Goal: Navigation & Orientation: Find specific page/section

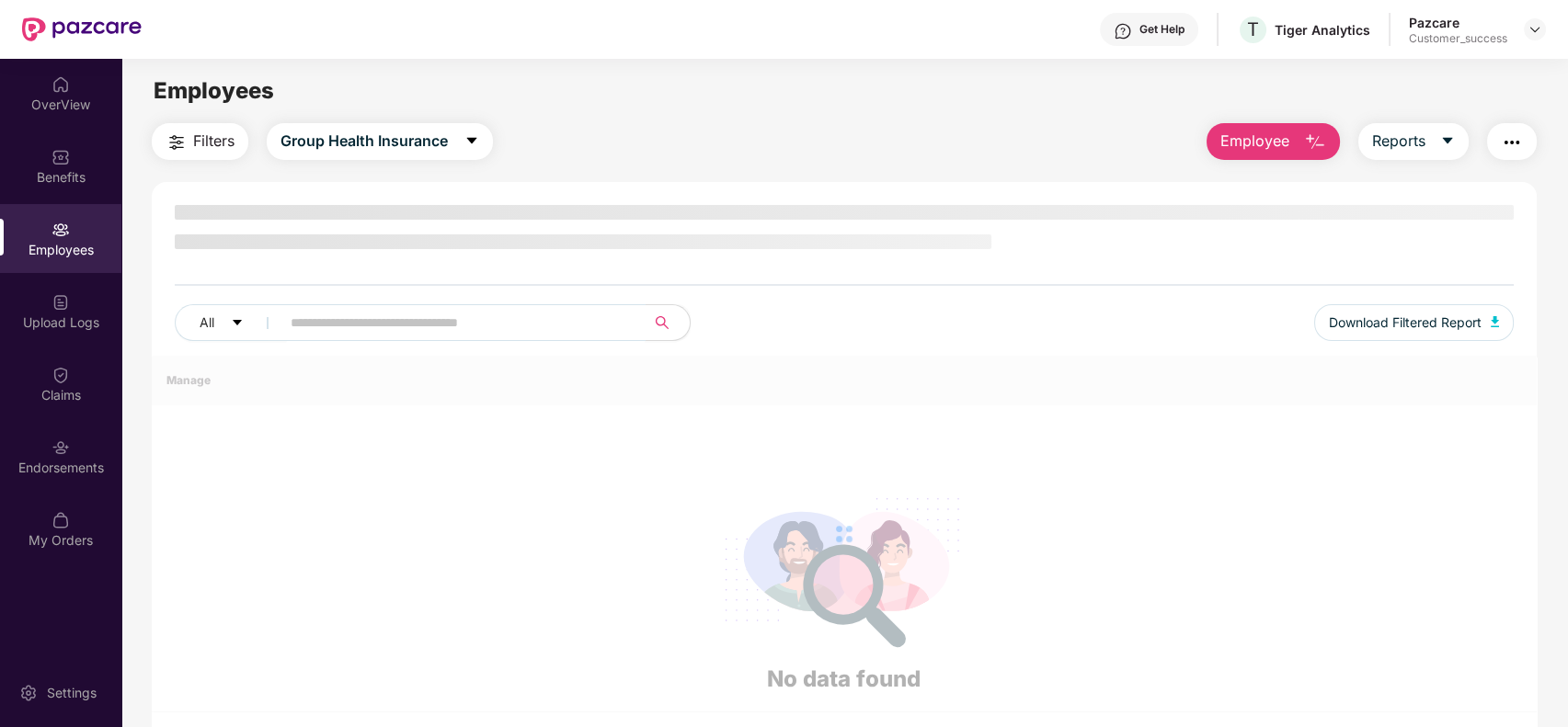
click at [558, 323] on input "text" at bounding box center [456, 322] width 330 height 28
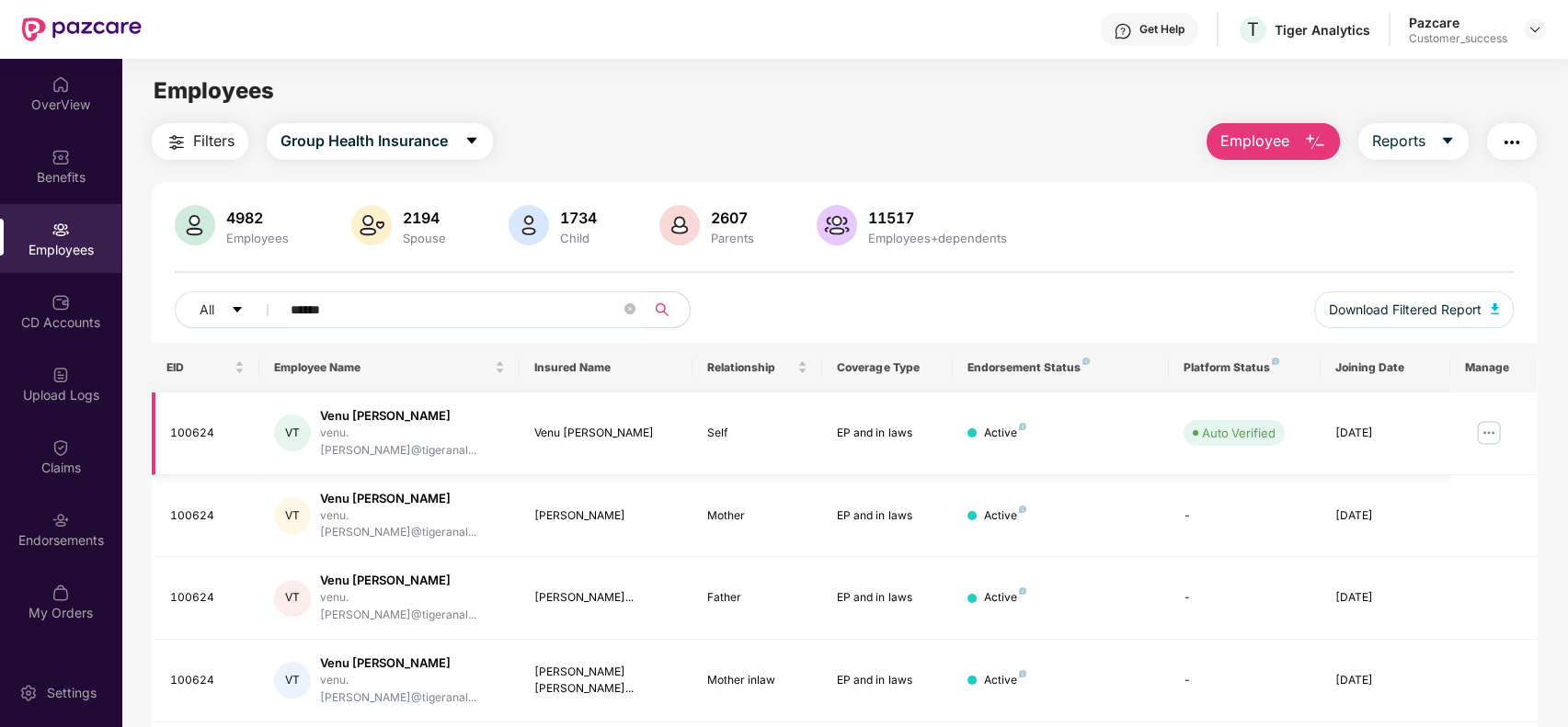
type input "******"
click at [1476, 419] on img at bounding box center [1489, 433] width 30 height 30
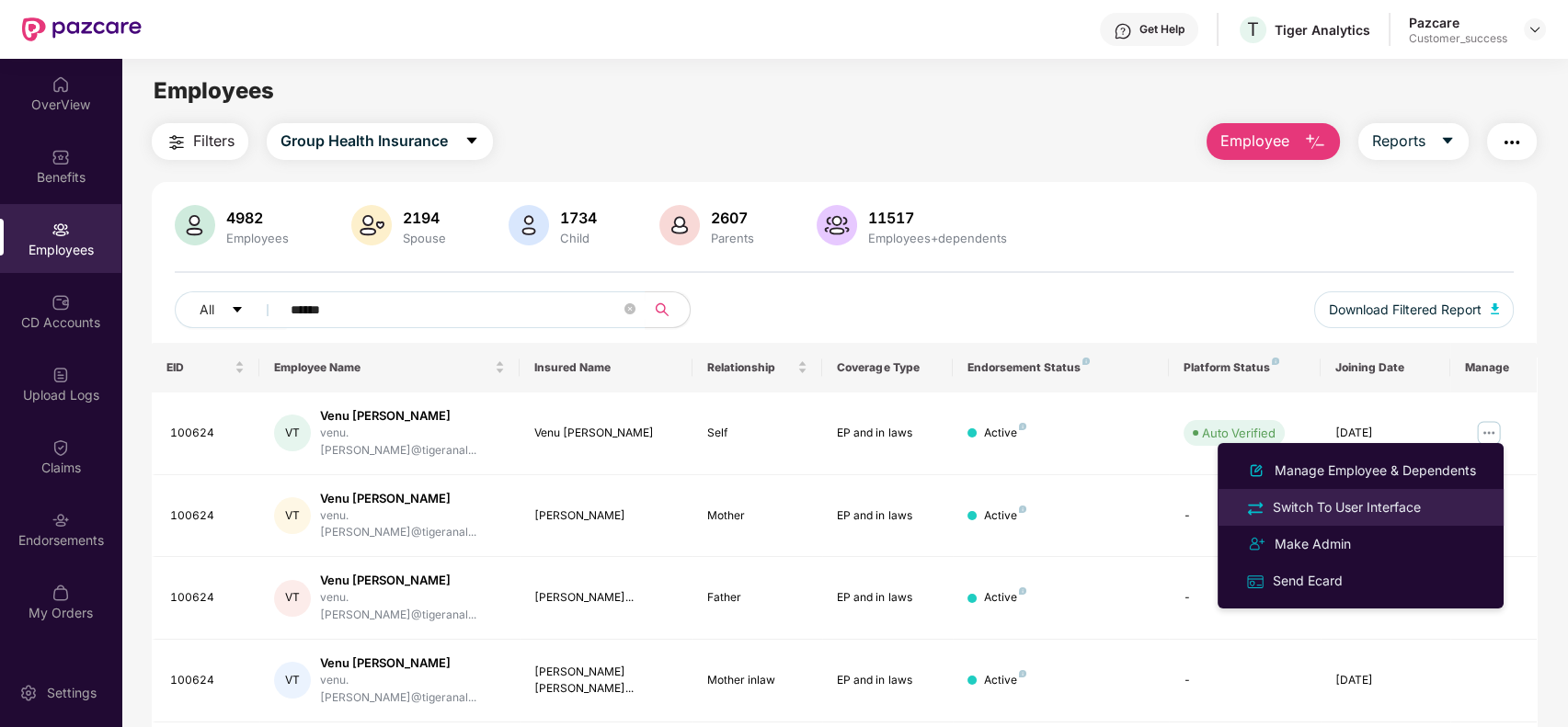
click at [1420, 510] on div "Switch To User Interface" at bounding box center [1347, 507] width 156 height 20
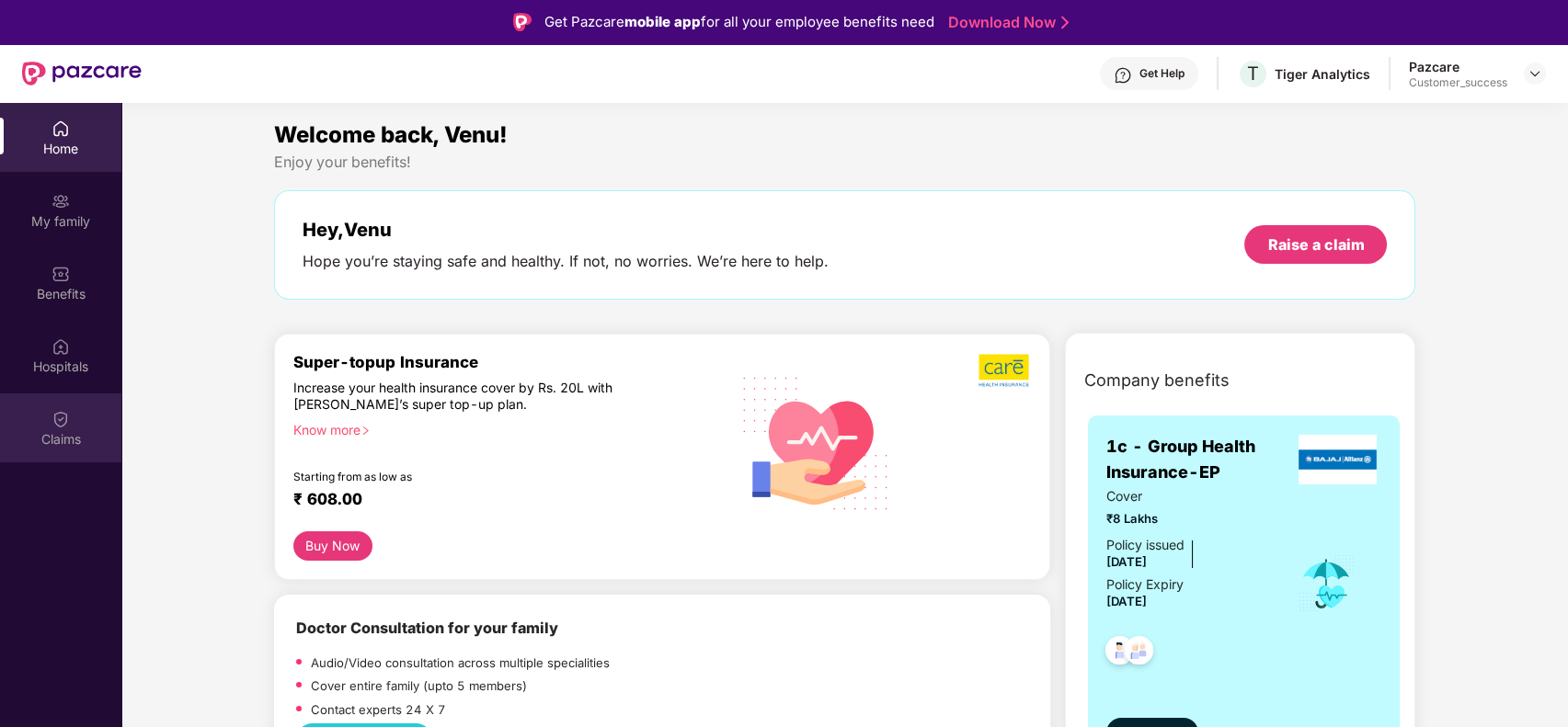
click at [75, 415] on div "Claims" at bounding box center [61, 427] width 121 height 68
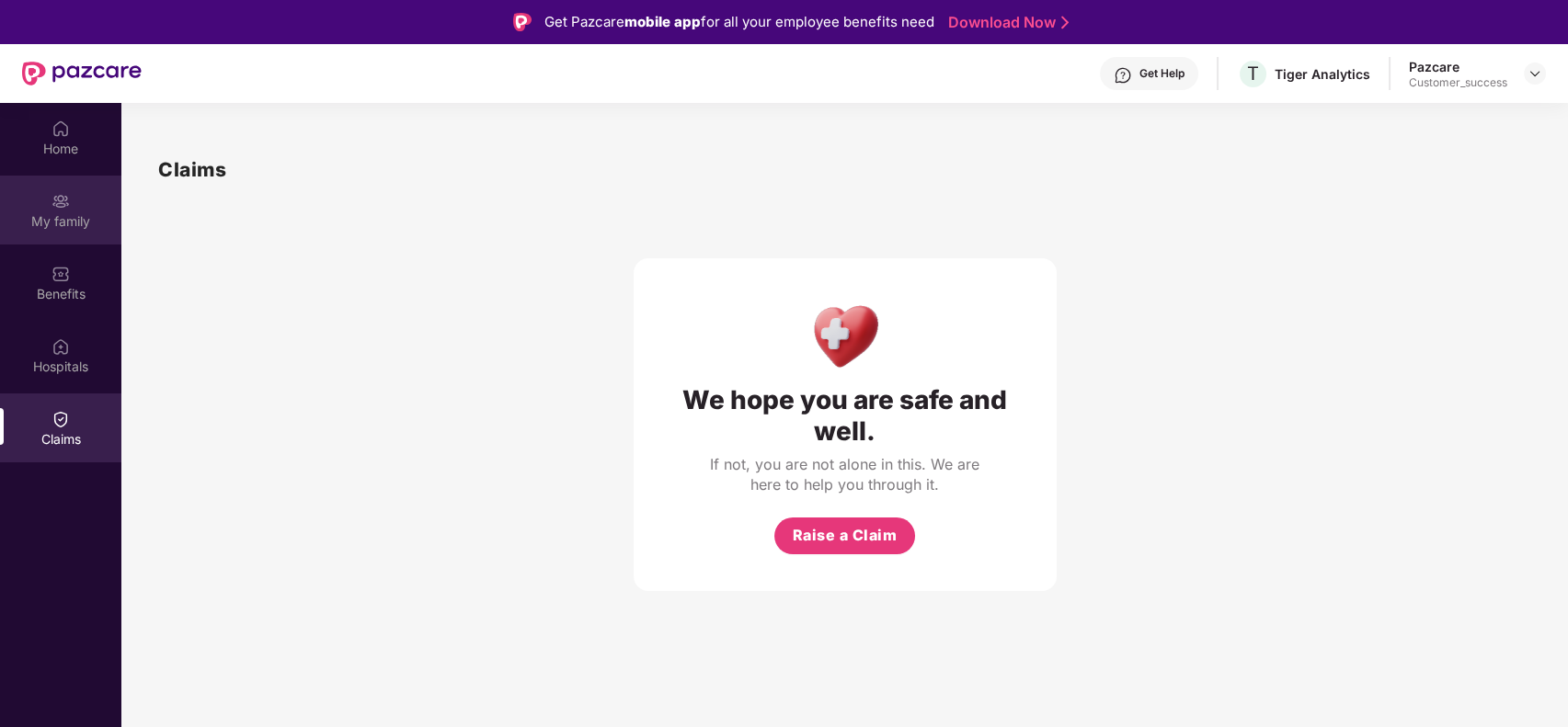
click at [71, 229] on div "My family" at bounding box center [61, 221] width 121 height 19
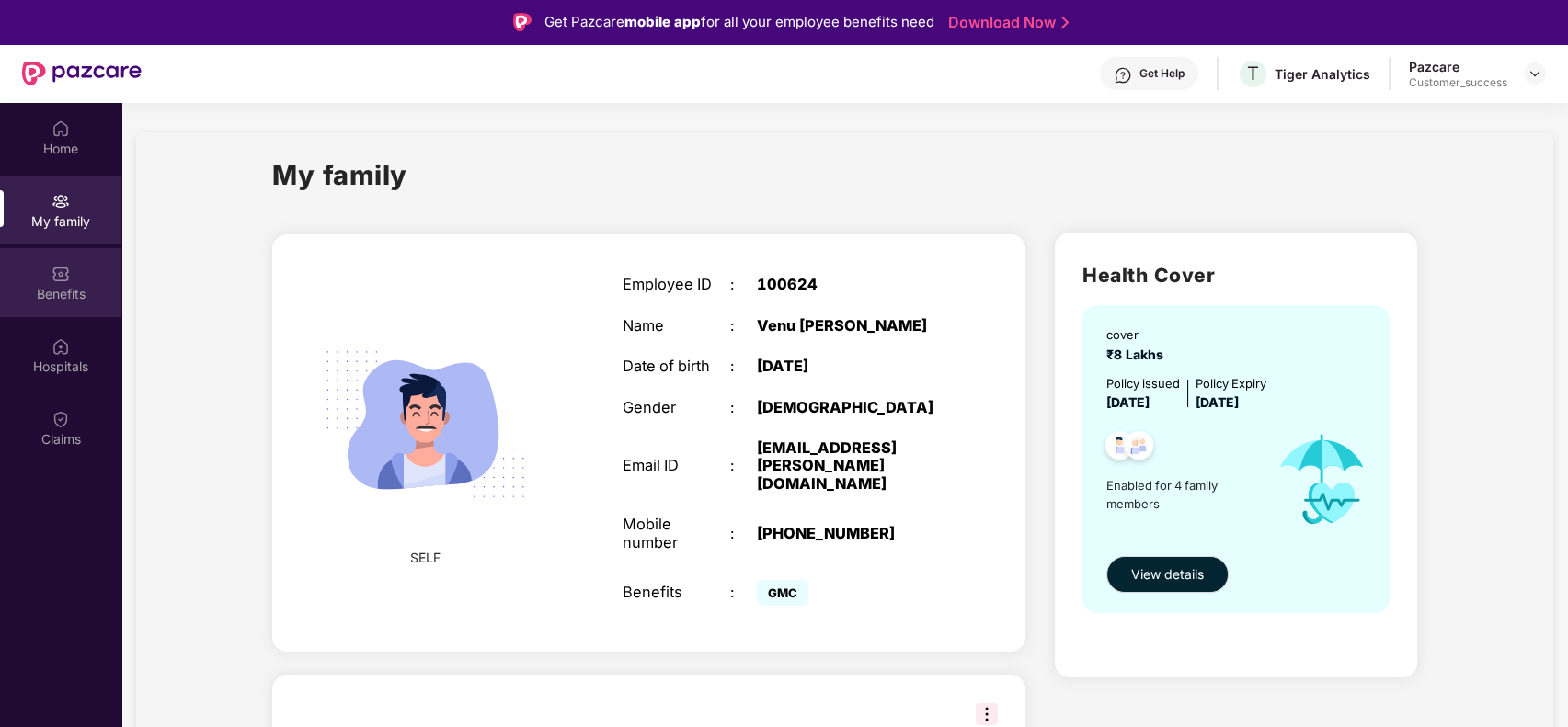
click at [80, 255] on div "Benefits" at bounding box center [61, 282] width 121 height 68
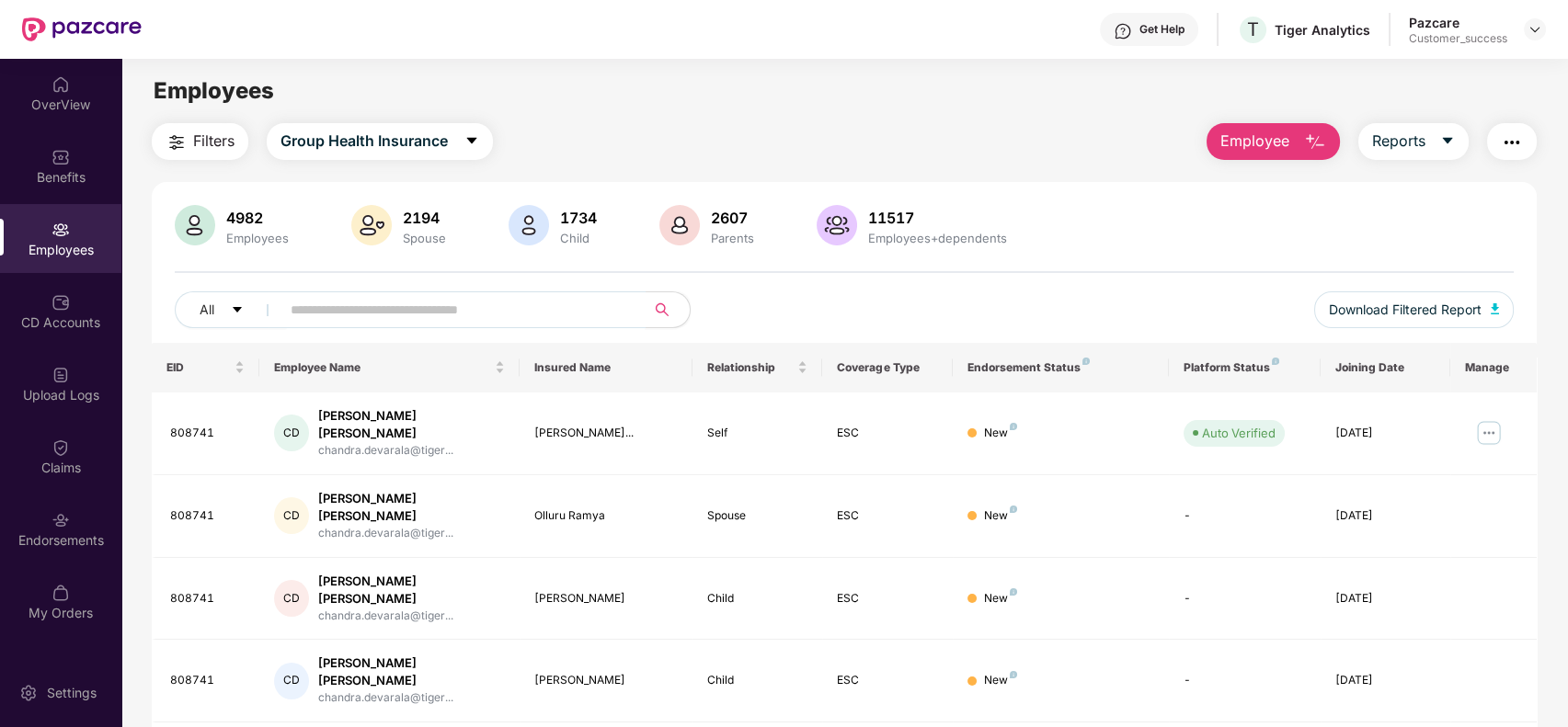
click at [358, 312] on input "text" at bounding box center [456, 309] width 330 height 28
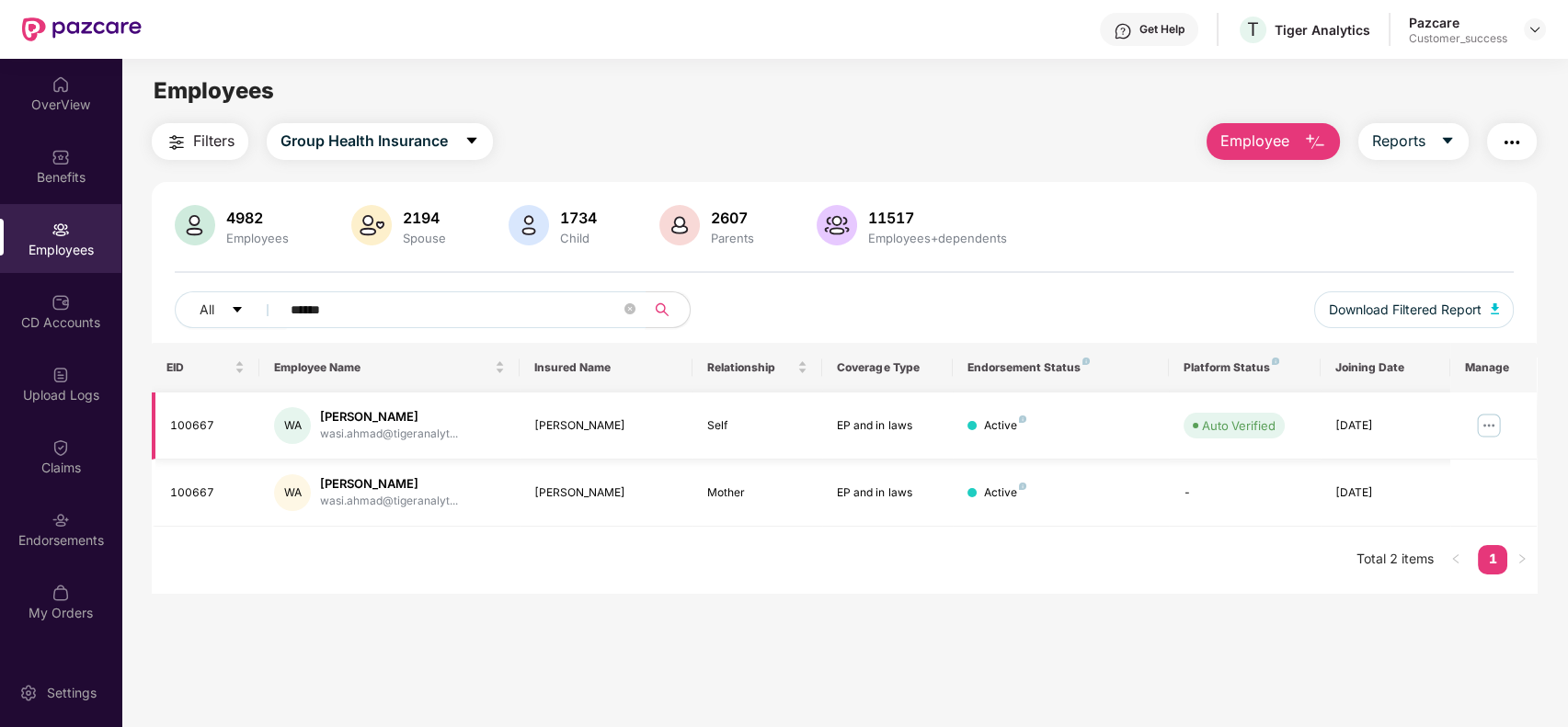
type input "******"
click at [1494, 423] on img at bounding box center [1489, 425] width 30 height 30
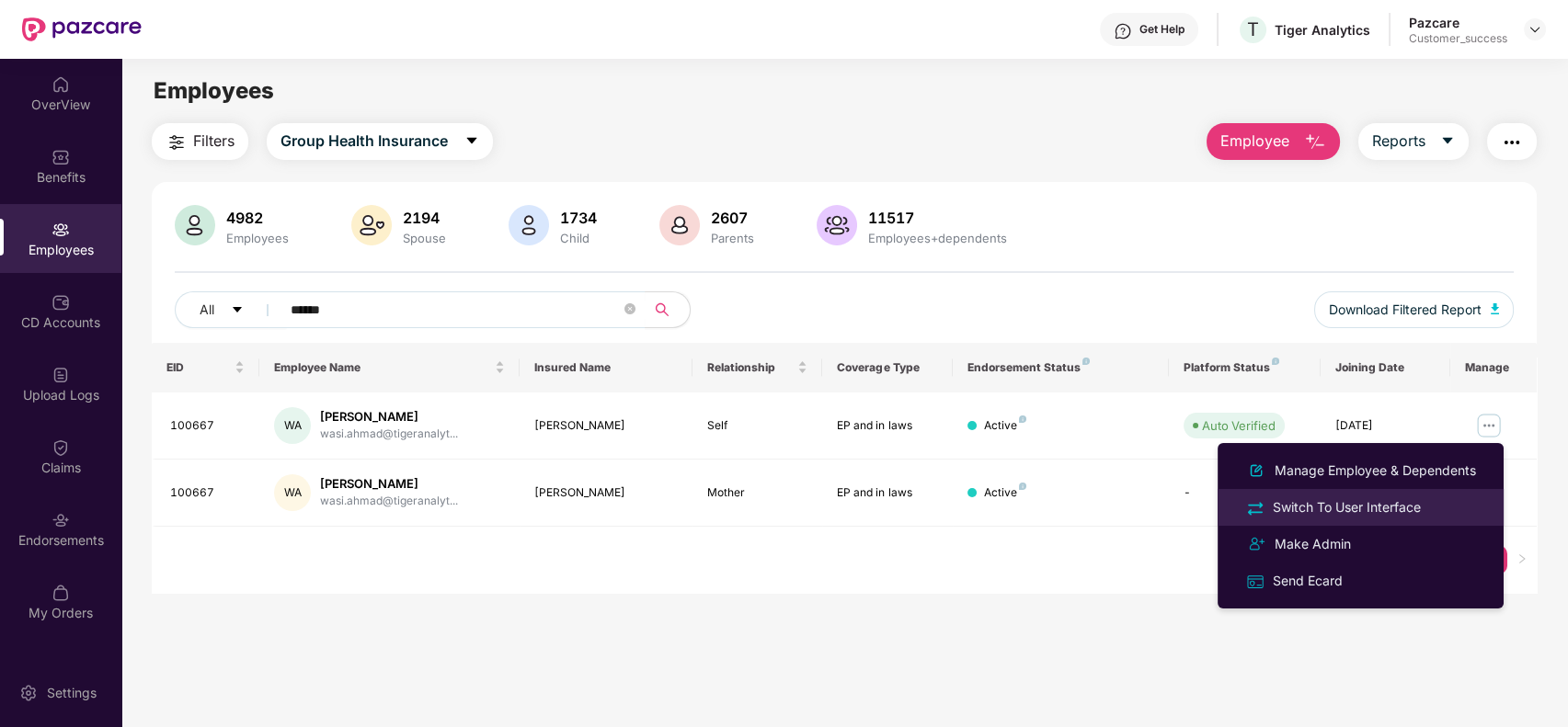
click at [1404, 494] on li "Switch To User Interface" at bounding box center [1361, 507] width 286 height 37
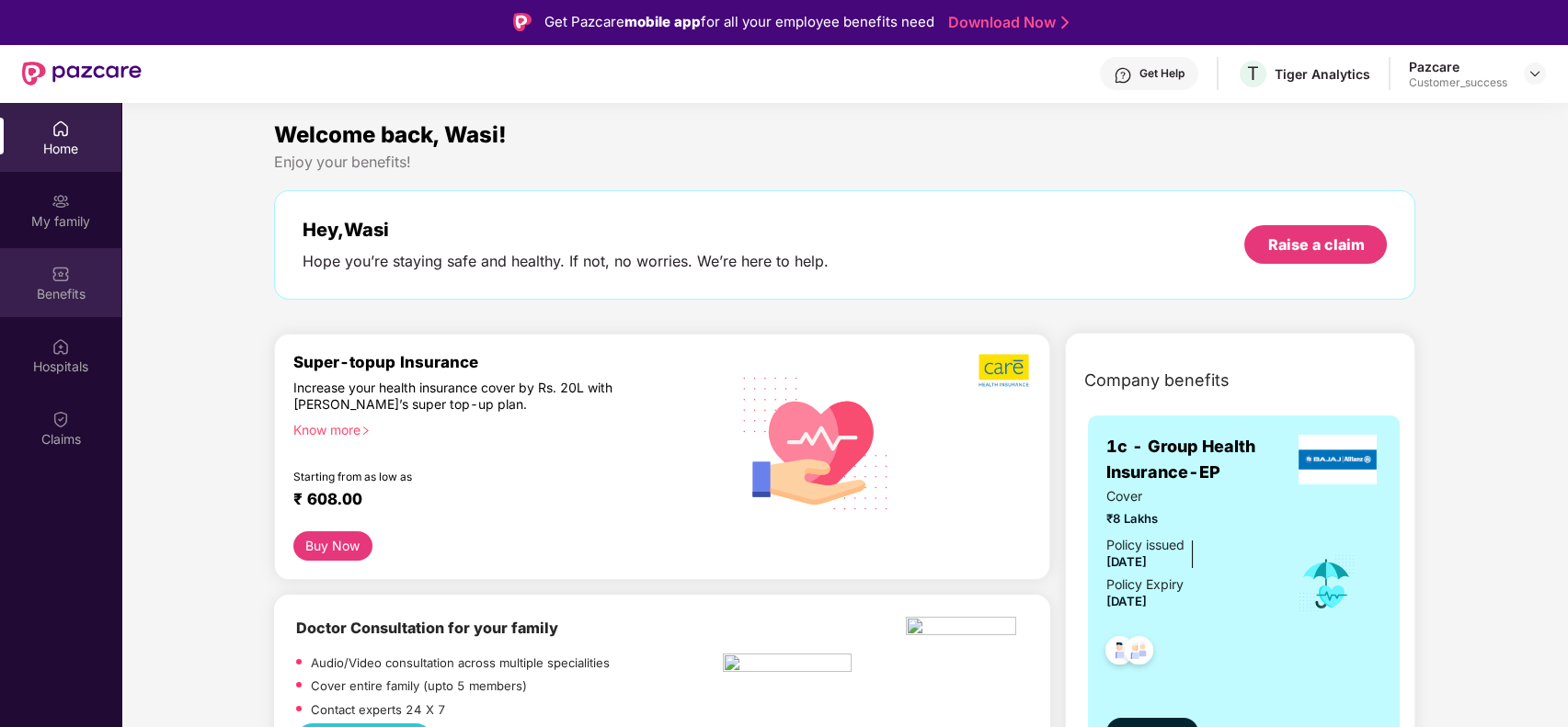
click at [75, 285] on div "Benefits" at bounding box center [61, 294] width 121 height 19
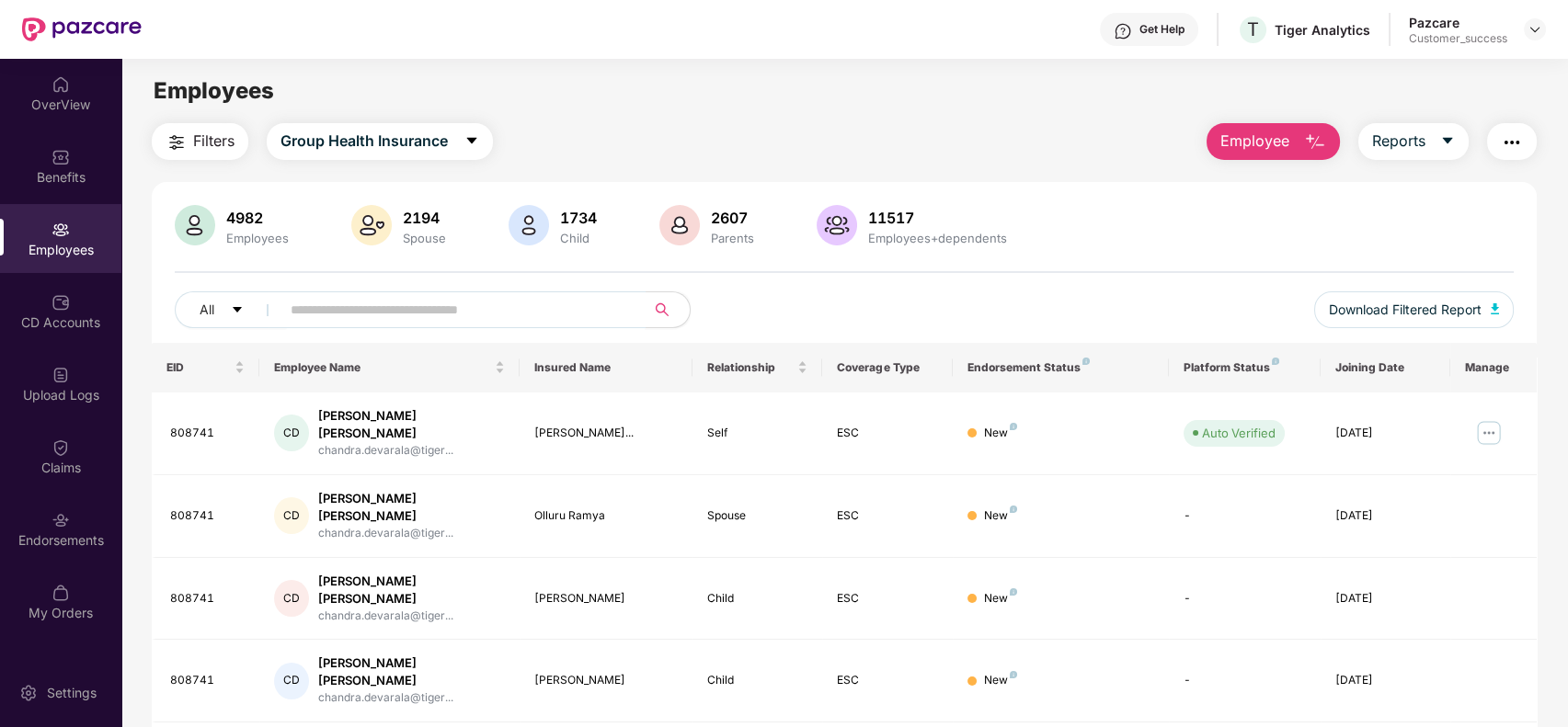
click at [385, 316] on input "text" at bounding box center [456, 309] width 330 height 28
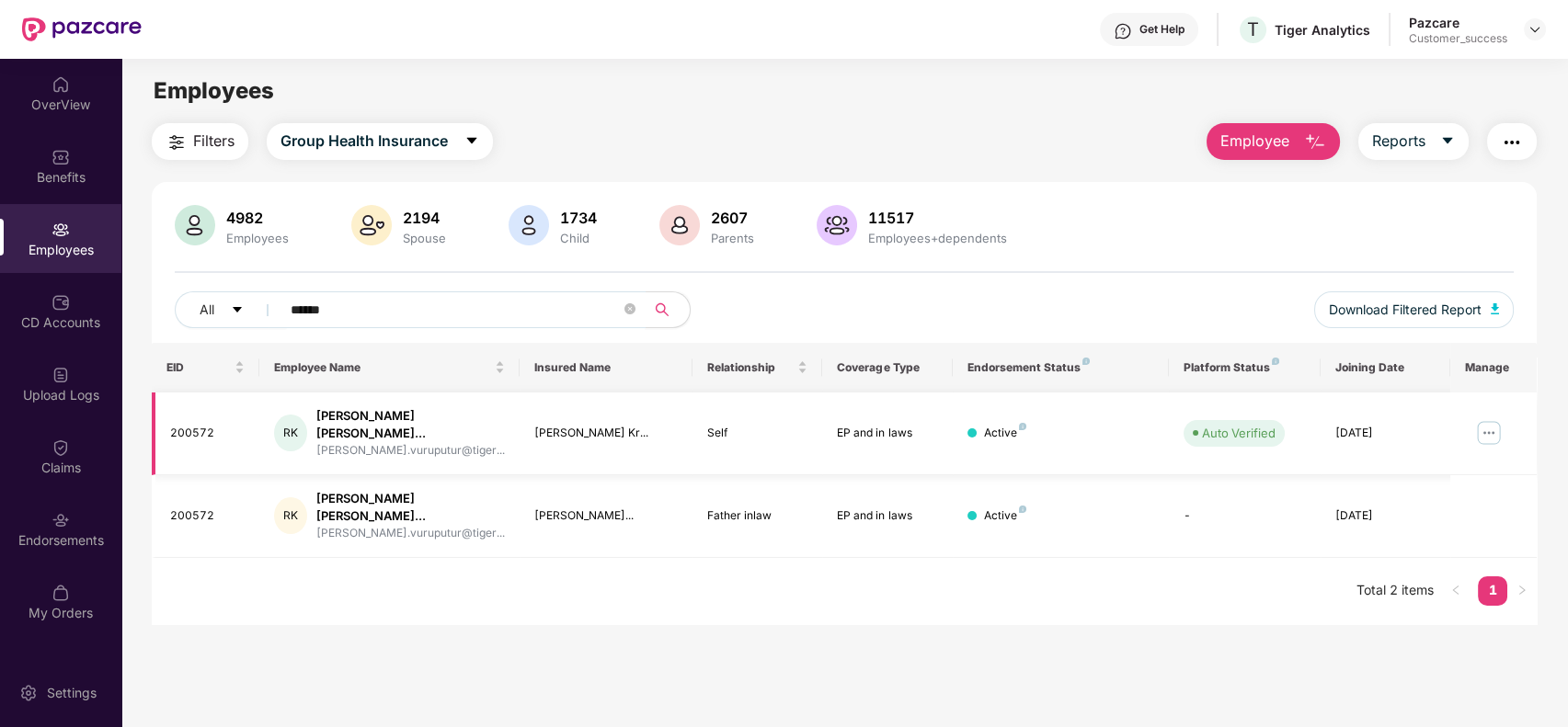
type input "******"
click at [1502, 423] on img at bounding box center [1489, 433] width 30 height 30
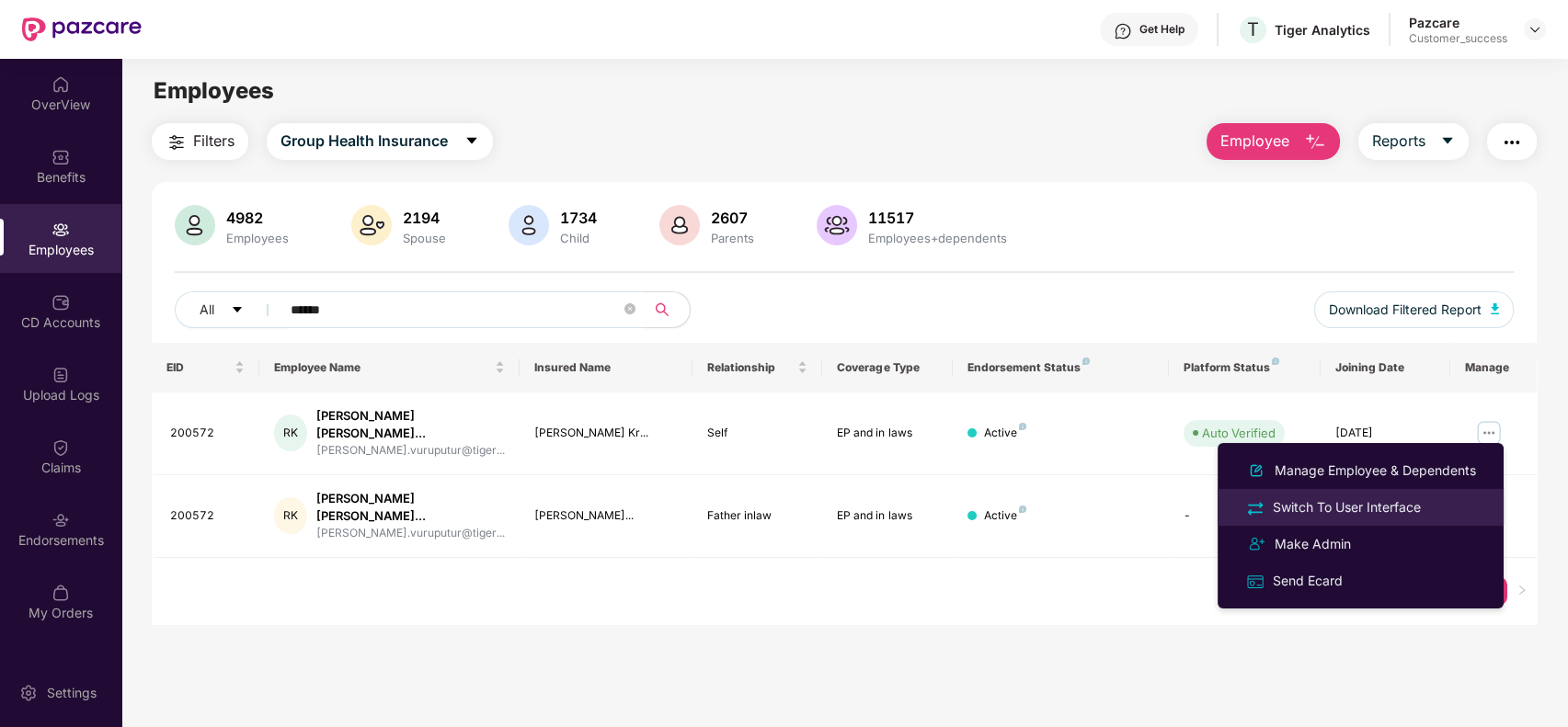
click at [1402, 500] on div "Switch To User Interface" at bounding box center [1347, 507] width 156 height 20
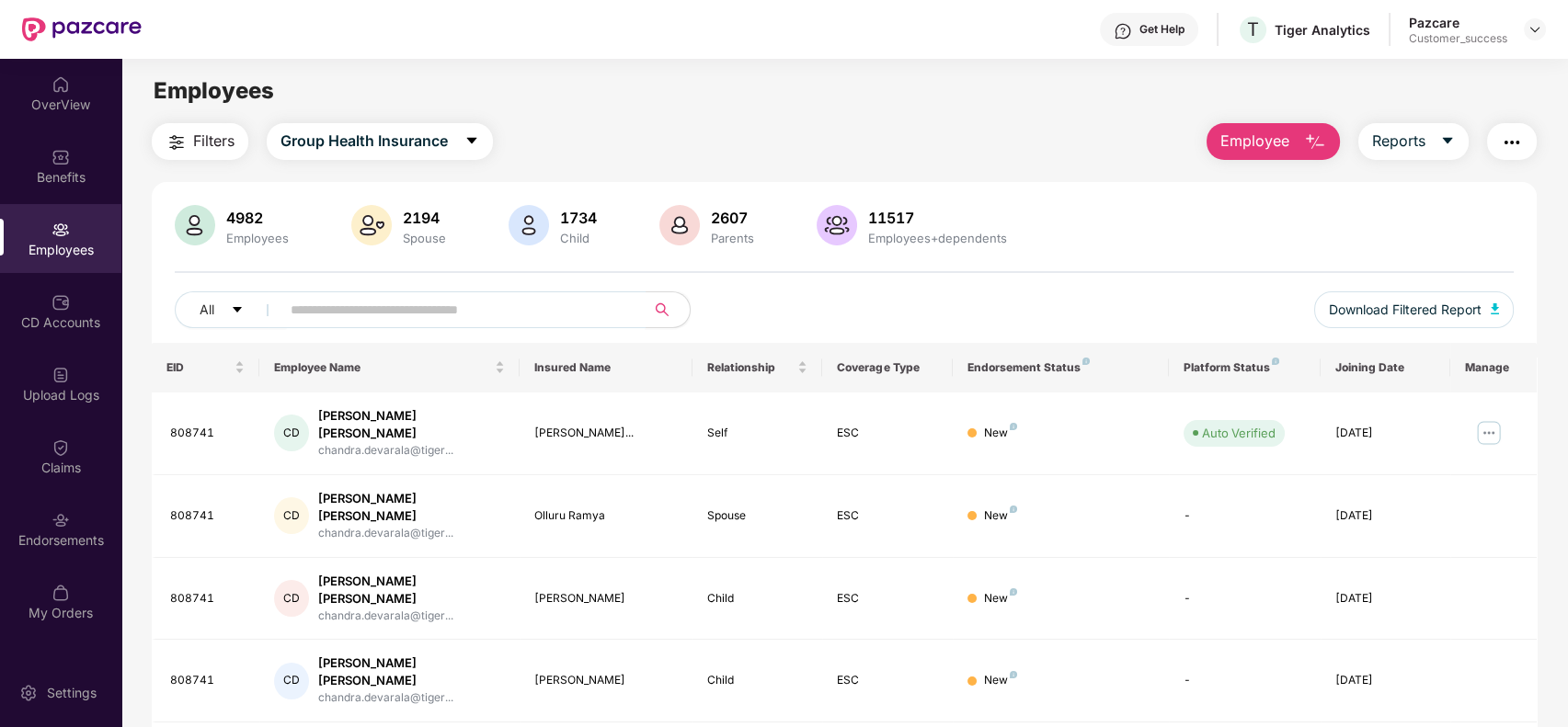
click at [369, 292] on span at bounding box center [457, 309] width 377 height 37
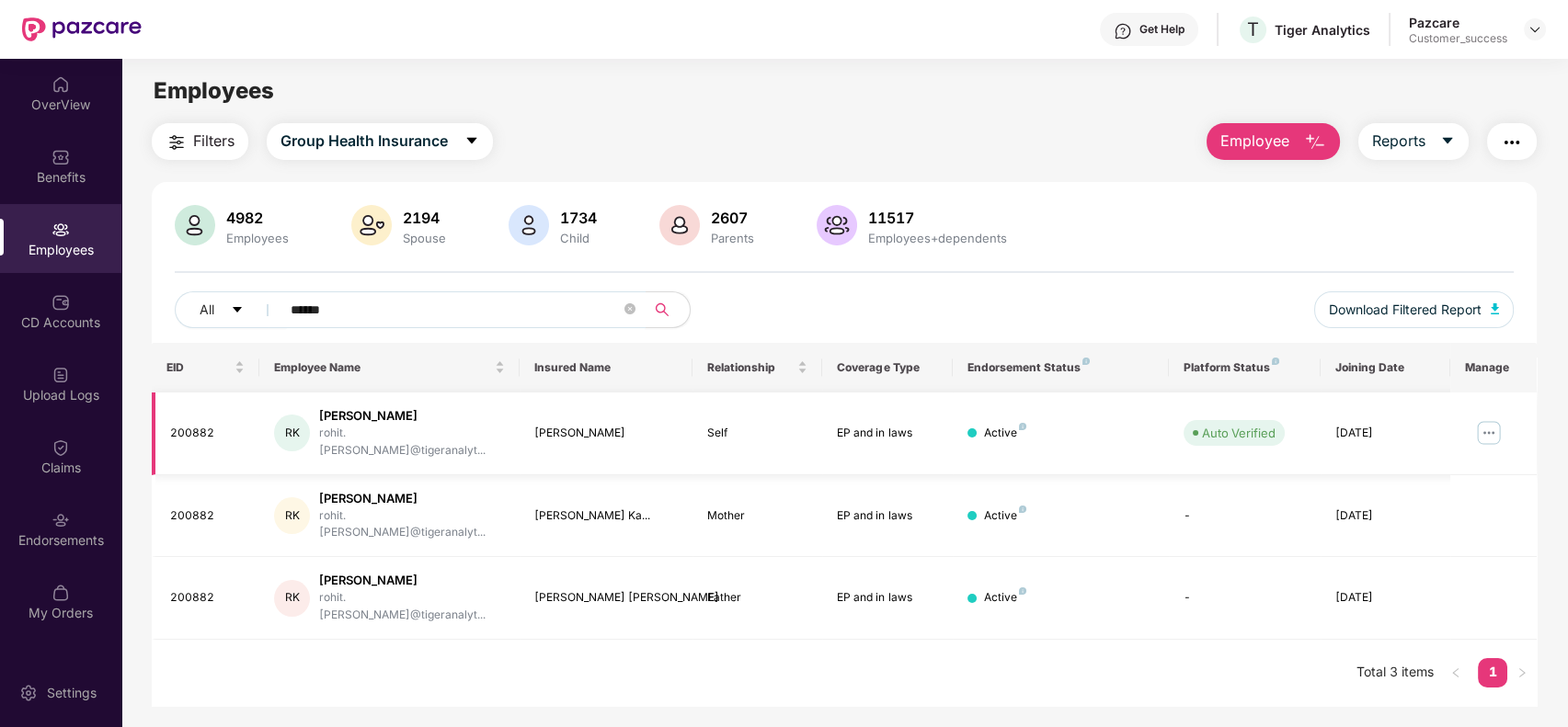
type input "******"
click at [1487, 424] on img at bounding box center [1489, 433] width 30 height 30
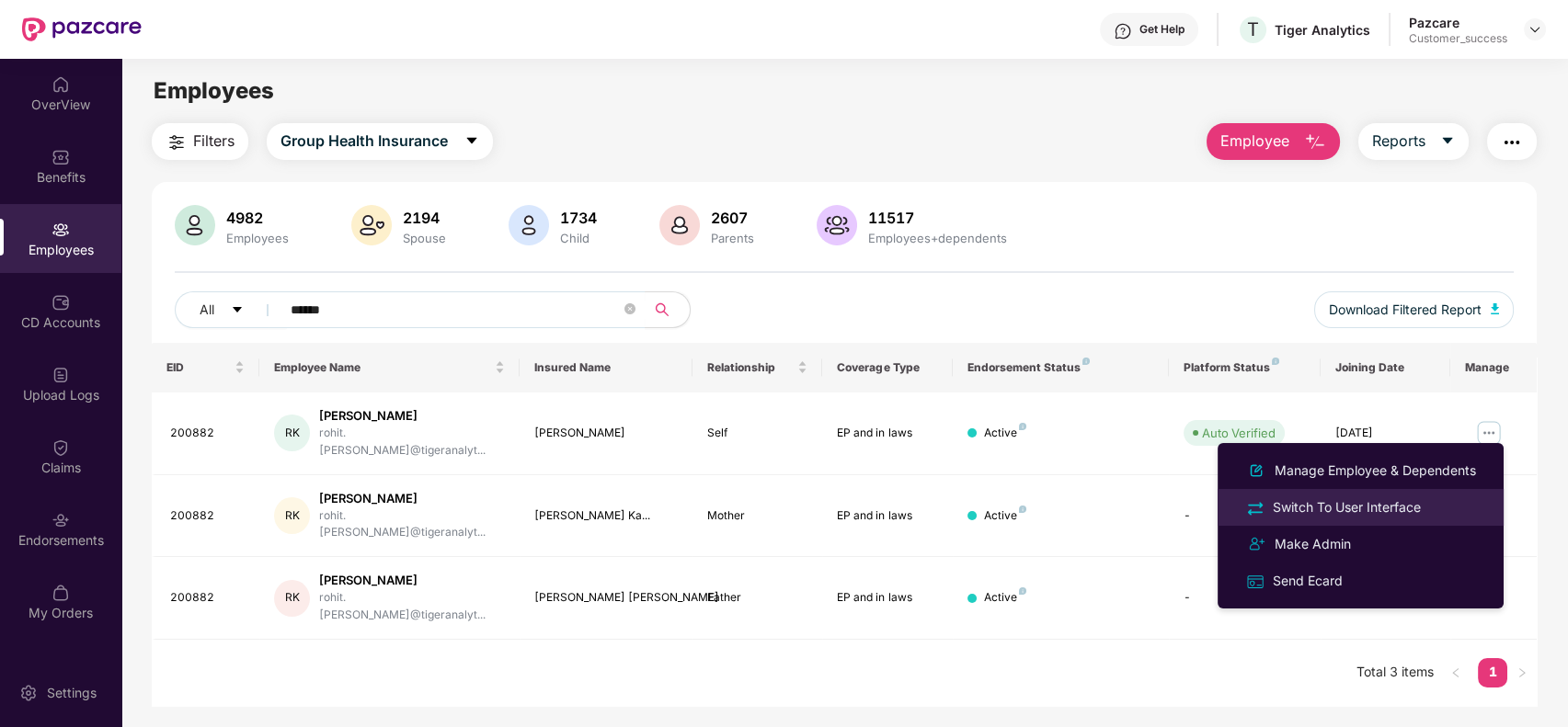
click at [1398, 508] on div "Switch To User Interface" at bounding box center [1347, 507] width 156 height 20
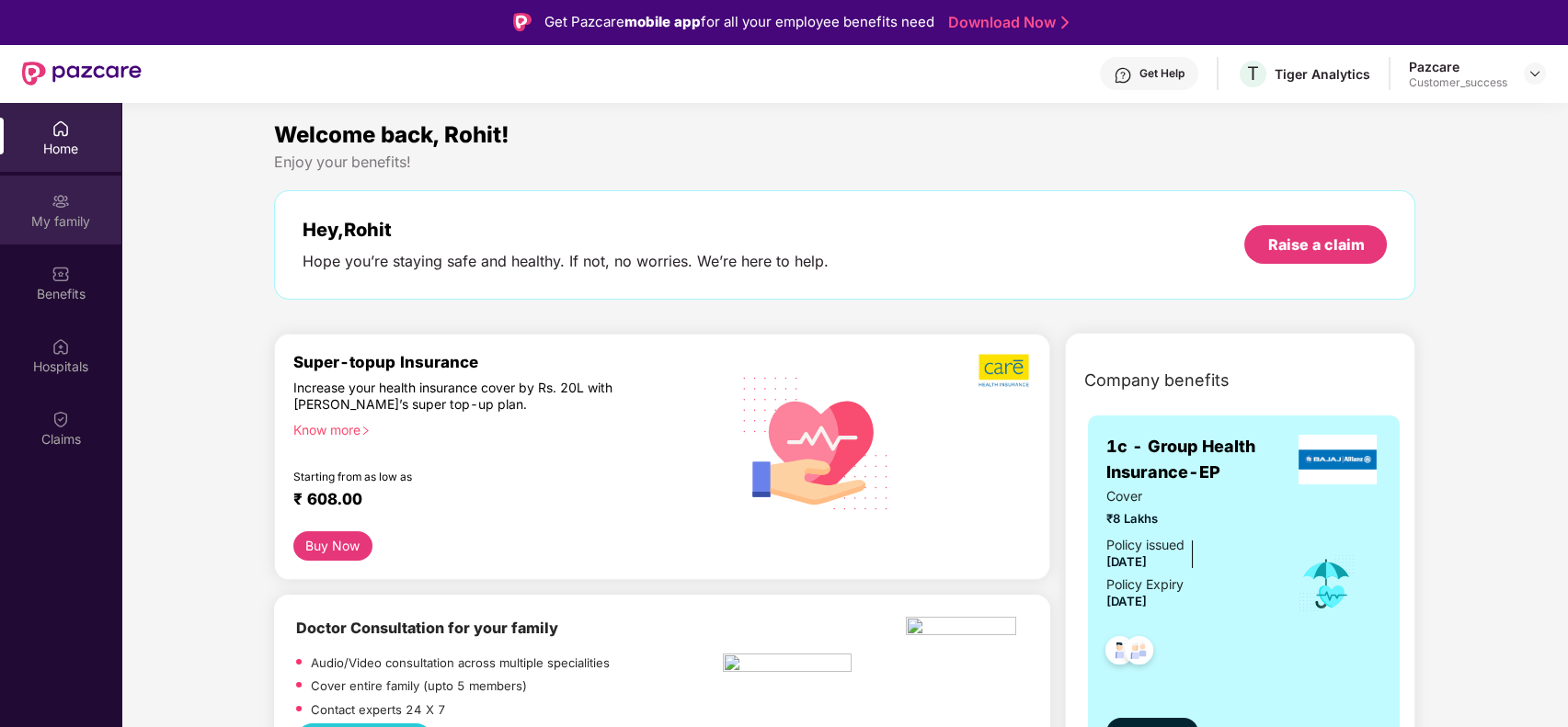
click at [65, 204] on img at bounding box center [61, 201] width 19 height 19
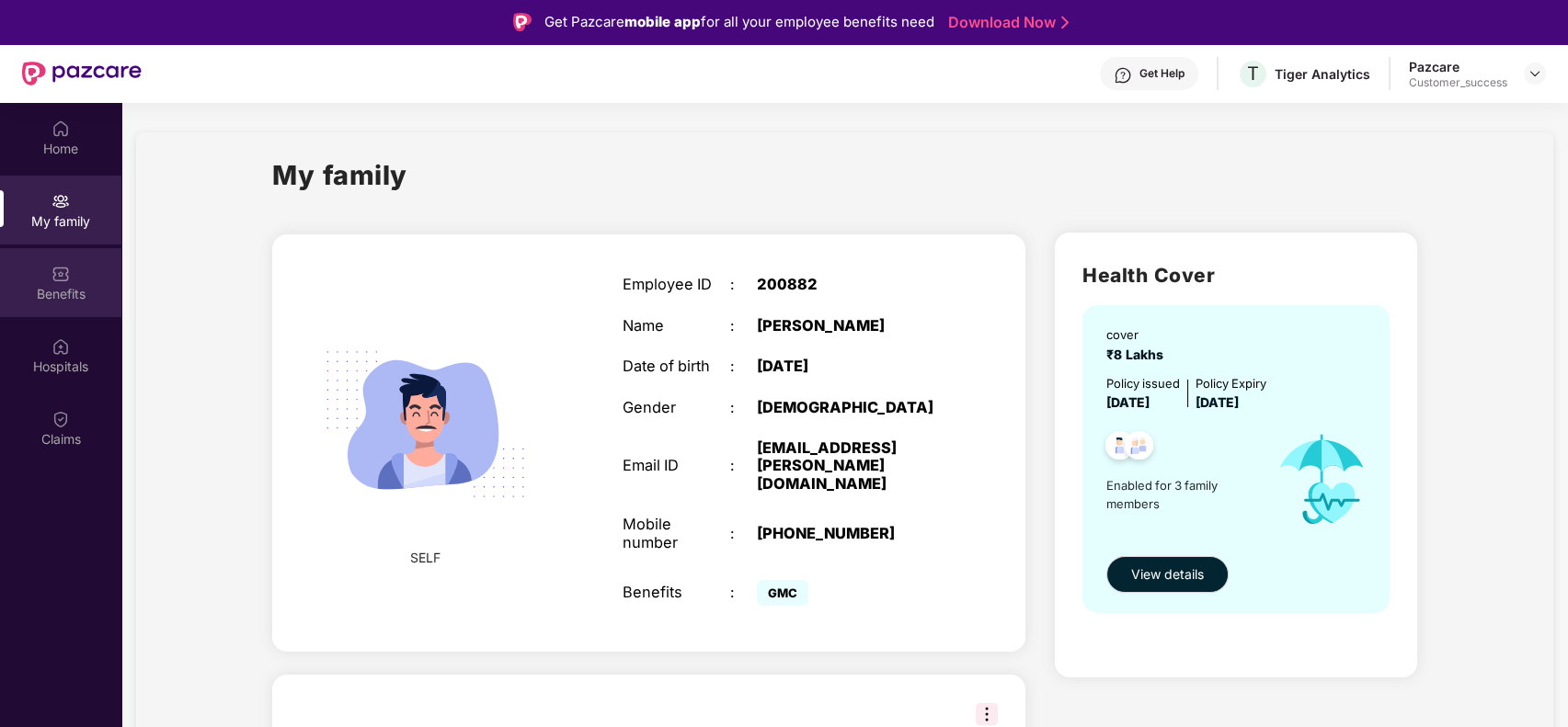
click at [73, 276] on div "Benefits" at bounding box center [61, 282] width 121 height 68
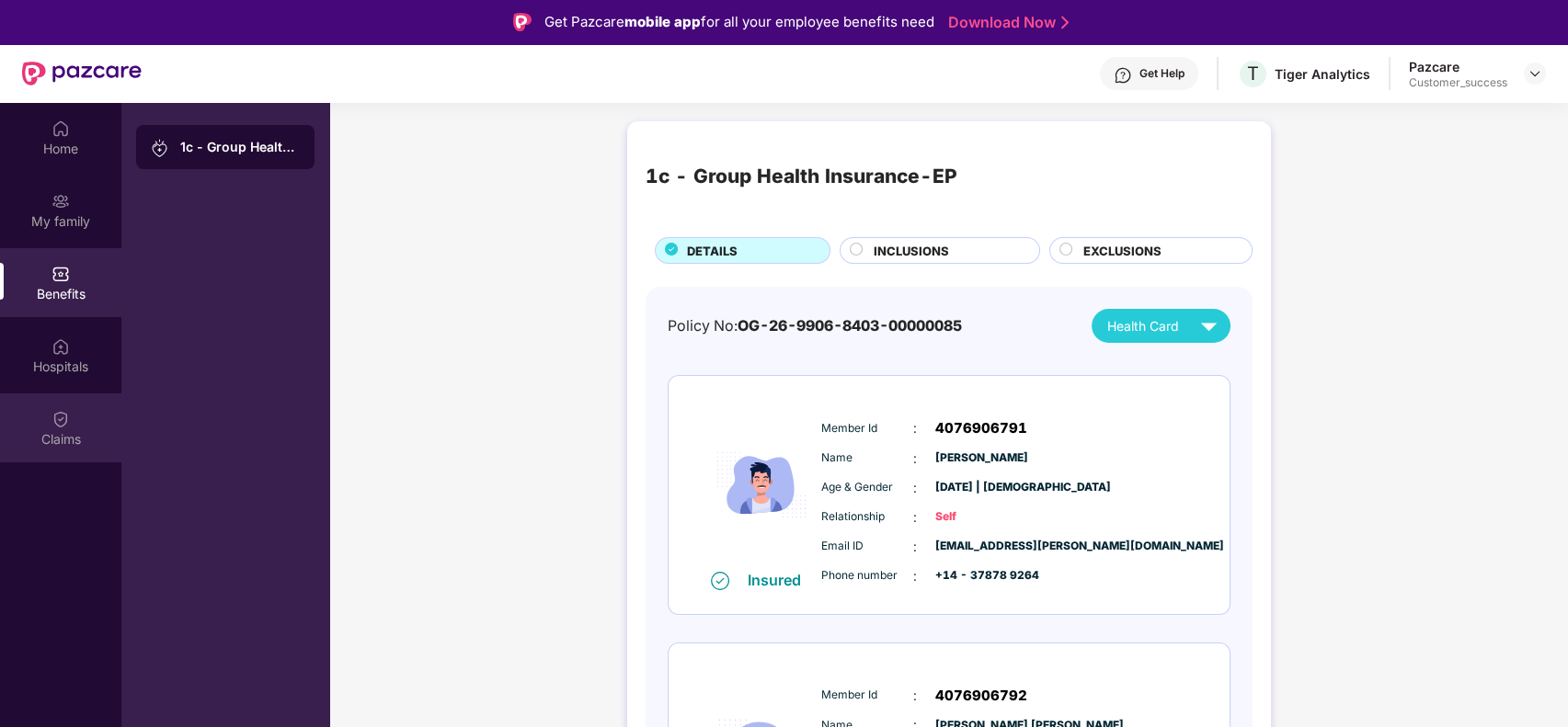
click at [83, 402] on div "Claims" at bounding box center [61, 427] width 121 height 68
